Goal: Task Accomplishment & Management: Use online tool/utility

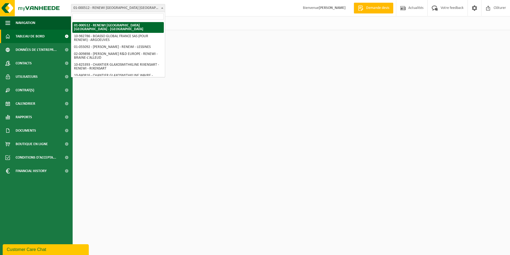
click at [106, 5] on span "01-000512 - RENEWI [GEOGRAPHIC_DATA] [GEOGRAPHIC_DATA] - [GEOGRAPHIC_DATA]" at bounding box center [118, 8] width 94 height 8
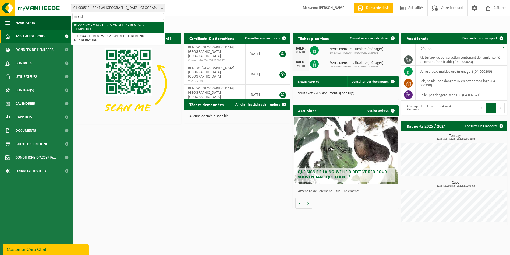
type input "mond"
select select "30300"
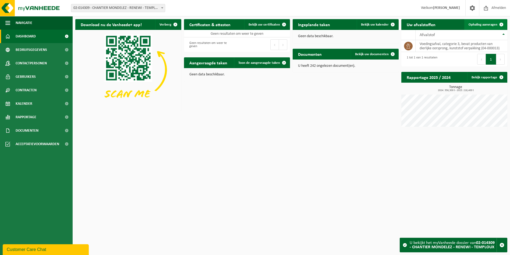
click at [478, 25] on span "Ophaling aanvragen" at bounding box center [483, 24] width 29 height 3
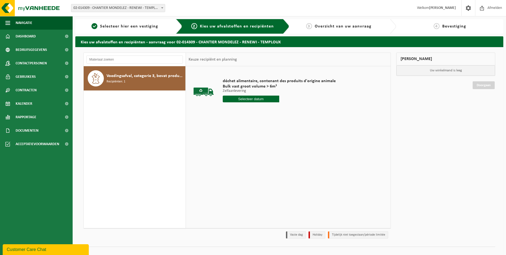
click at [130, 76] on span "Voedingsafval, categorie 3, bevat producten van dierlijke oorsprong, kunststof …" at bounding box center [146, 76] width 78 height 6
click at [257, 100] on input "text" at bounding box center [251, 99] width 57 height 7
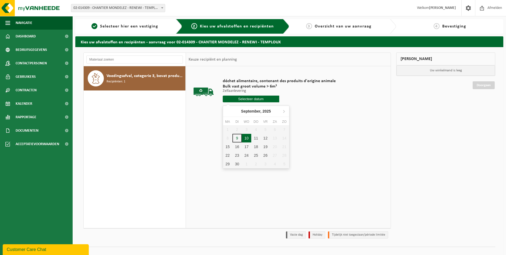
click at [247, 136] on div "10" at bounding box center [246, 138] width 9 height 9
type input "Van 2025-09-10"
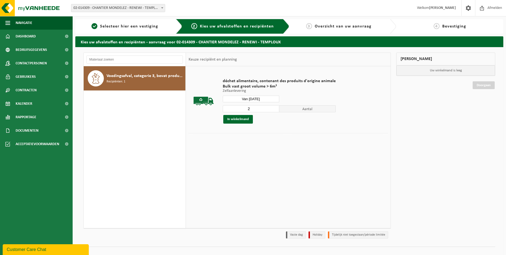
type input "2"
click at [273, 108] on input "2" at bounding box center [251, 108] width 57 height 7
click at [236, 120] on button "In winkelmand" at bounding box center [238, 119] width 30 height 9
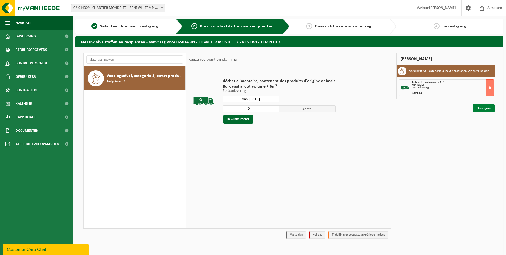
click at [483, 111] on link "Doorgaan" at bounding box center [484, 108] width 22 height 8
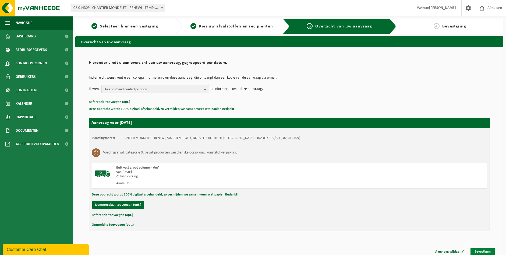
click at [485, 253] on link "Bevestigen" at bounding box center [483, 252] width 24 height 8
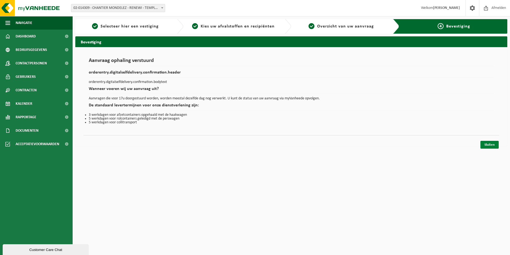
click at [489, 142] on link "Sluiten" at bounding box center [490, 145] width 18 height 8
